Goal: Task Accomplishment & Management: Manage account settings

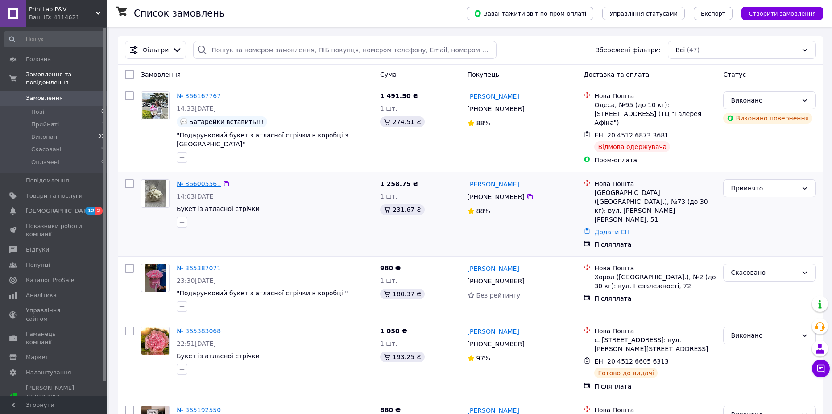
click at [202, 180] on link "№ 366005561" at bounding box center [199, 183] width 44 height 7
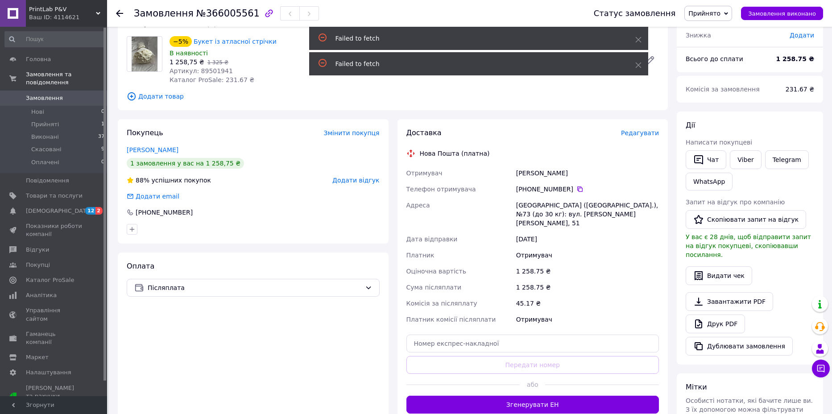
scroll to position [161, 0]
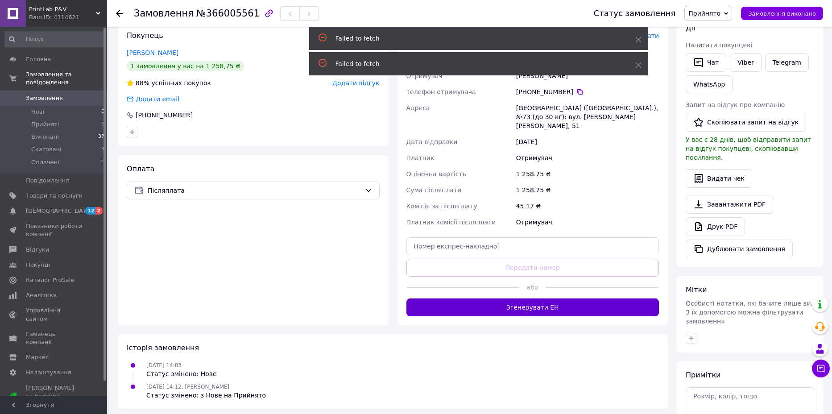
click at [525, 298] on button "Згенерувати ЕН" at bounding box center [532, 307] width 253 height 18
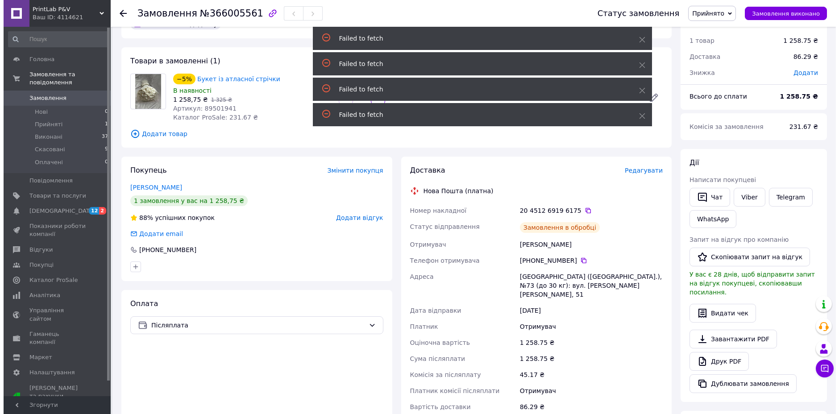
scroll to position [0, 0]
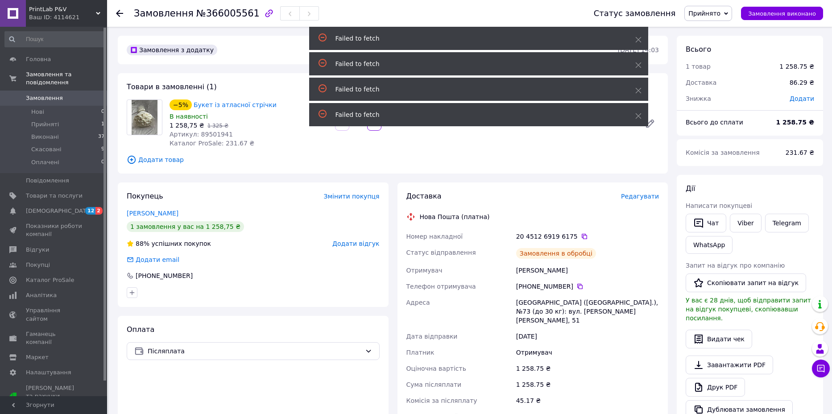
click at [633, 196] on span "Редагувати" at bounding box center [640, 196] width 38 height 7
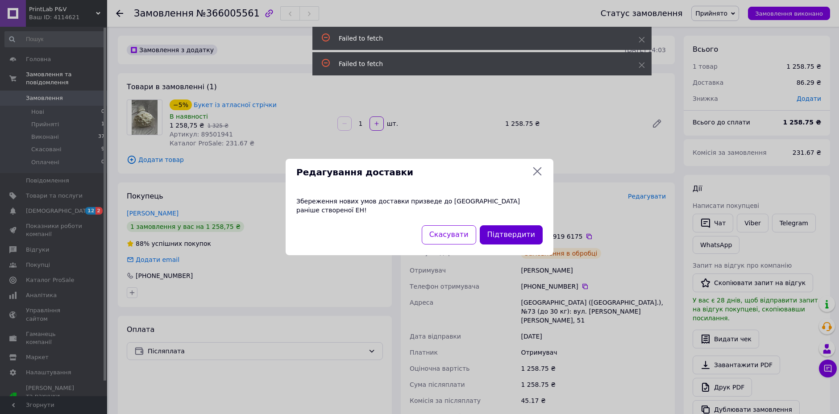
click at [510, 237] on button "Підтвердити" at bounding box center [510, 234] width 63 height 19
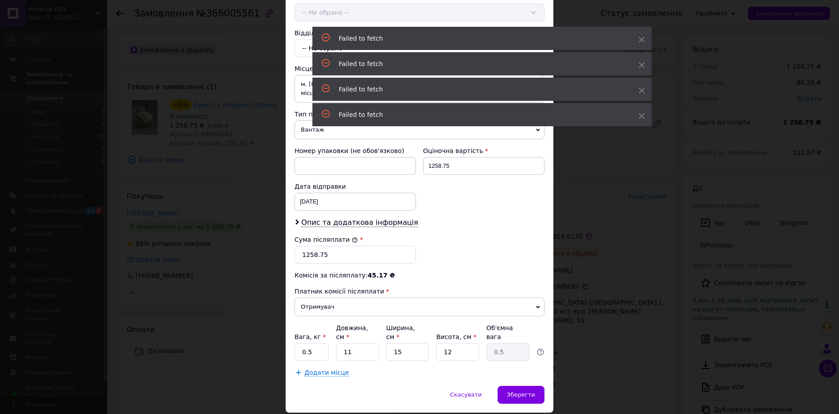
scroll to position [231, 0]
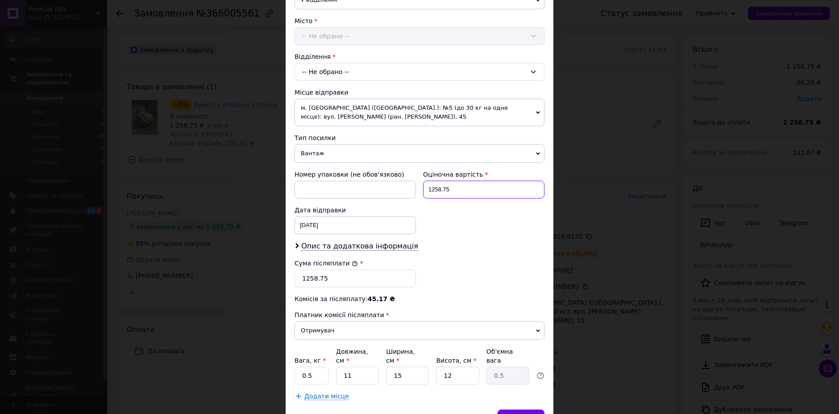
click at [442, 190] on input "1258.75" at bounding box center [483, 190] width 121 height 18
type input "1309"
click at [330, 282] on input "1258.75" at bounding box center [354, 278] width 121 height 18
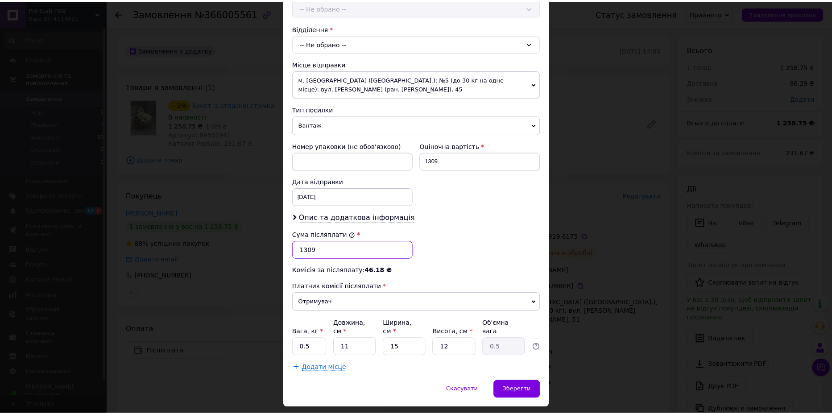
scroll to position [285, 0]
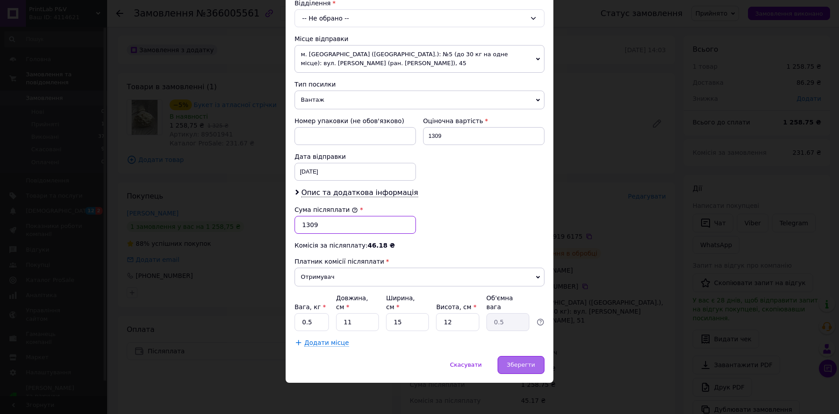
type input "1309"
click at [524, 365] on span "Зберегти" at bounding box center [521, 364] width 28 height 7
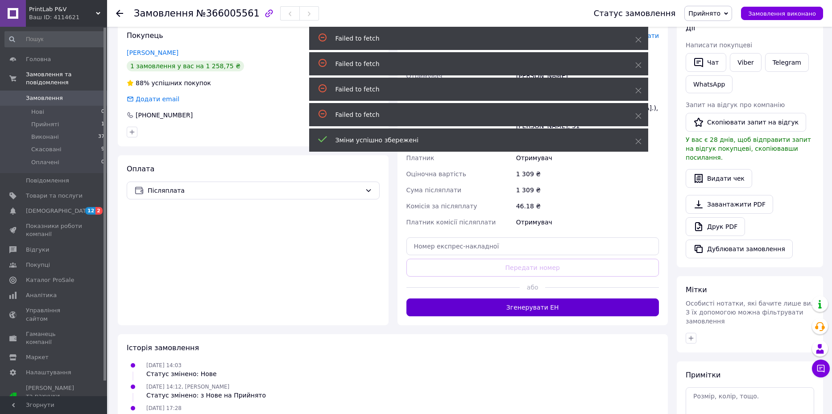
click at [599, 302] on button "Згенерувати ЕН" at bounding box center [532, 307] width 253 height 18
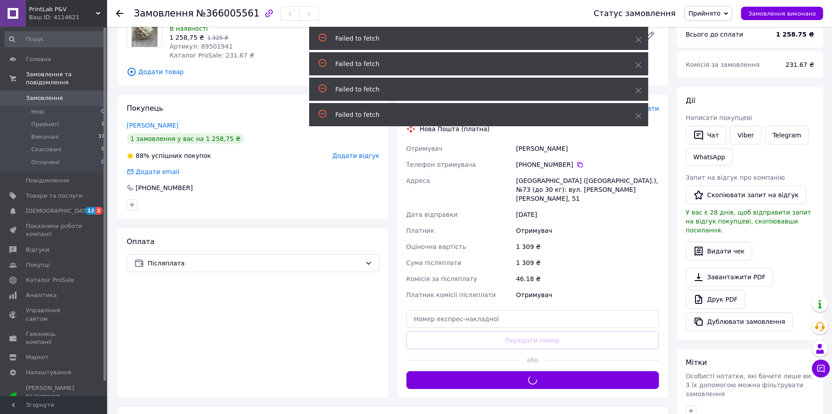
scroll to position [0, 0]
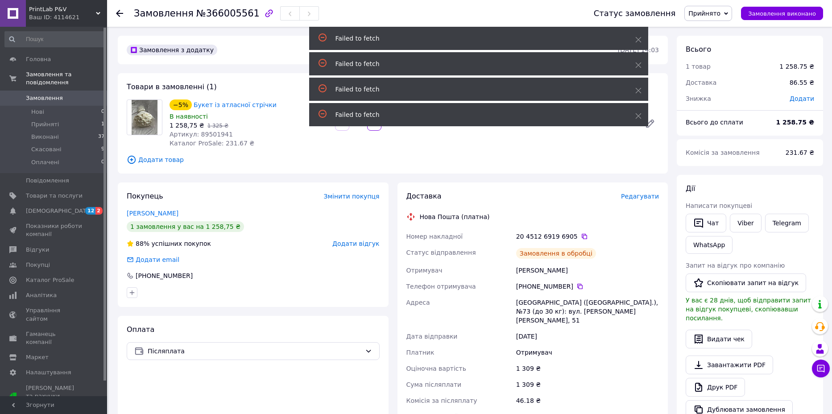
click at [705, 14] on span "Прийнято" at bounding box center [704, 13] width 32 height 7
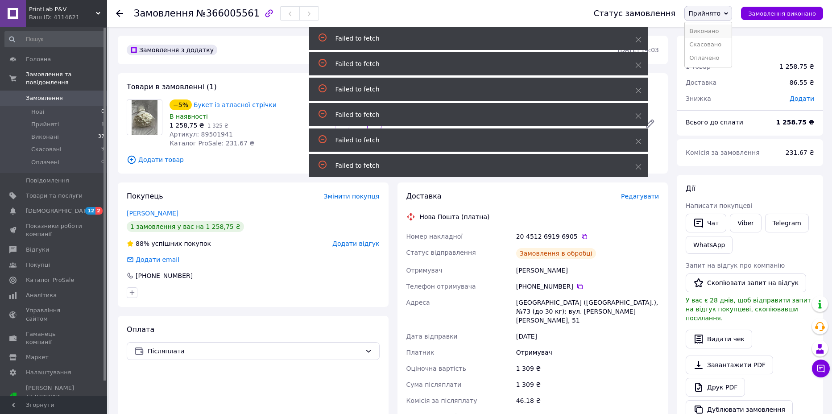
click at [708, 30] on li "Виконано" at bounding box center [708, 31] width 47 height 13
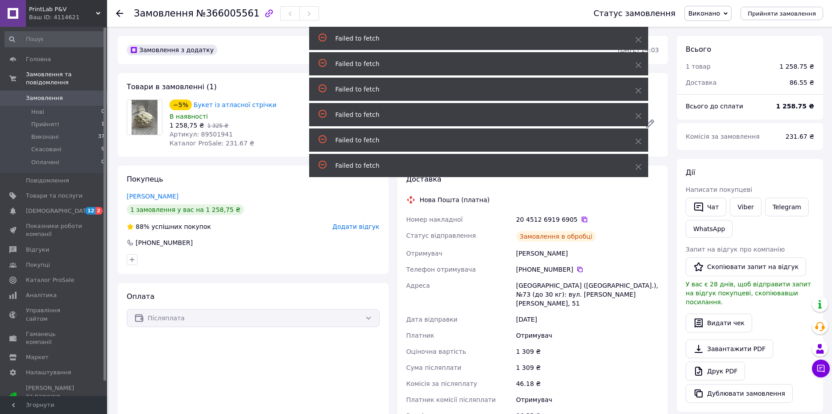
click at [585, 222] on icon at bounding box center [584, 219] width 5 height 5
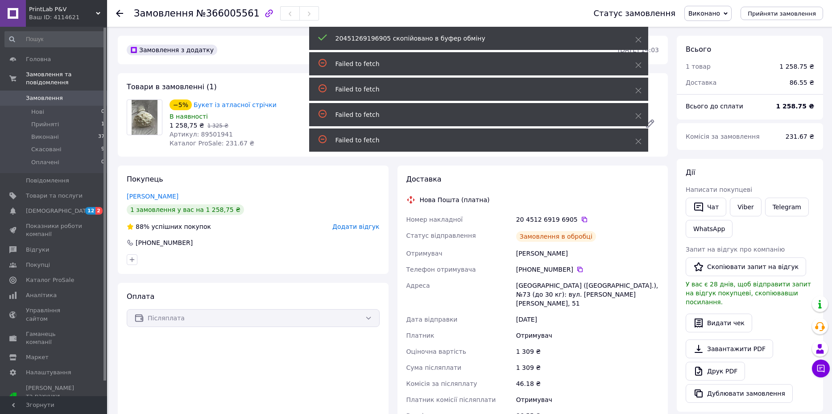
click at [120, 16] on use at bounding box center [119, 13] width 7 height 7
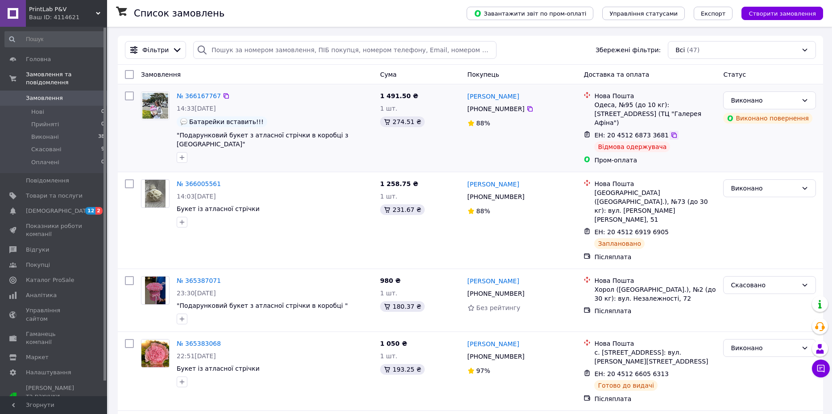
click at [674, 132] on icon at bounding box center [673, 134] width 5 height 5
click at [674, 228] on icon at bounding box center [673, 231] width 7 height 7
